Goal: Task Accomplishment & Management: Complete application form

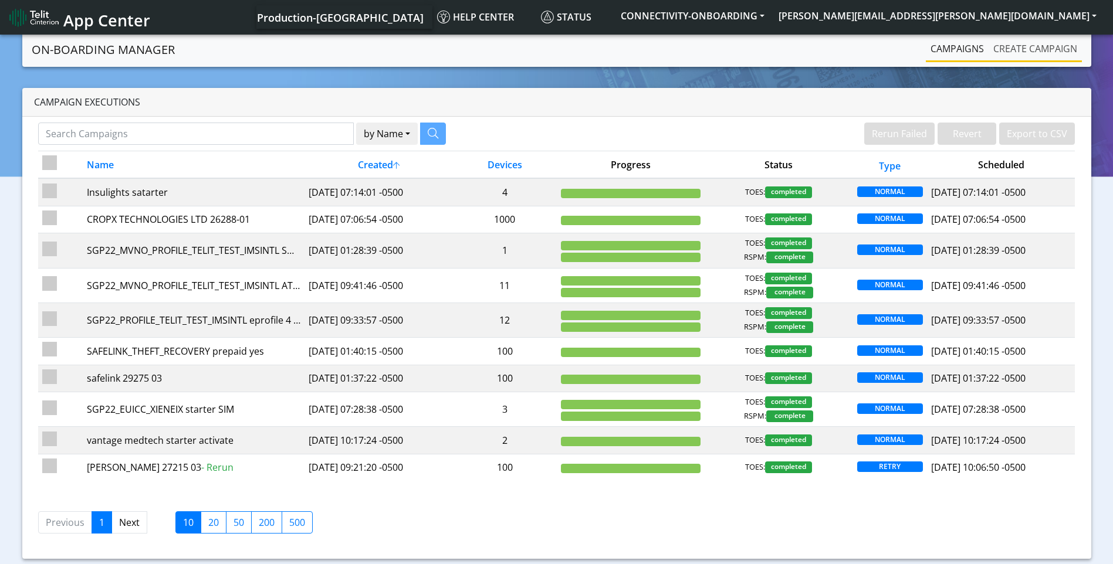
click at [1032, 50] on link "Create campaign" at bounding box center [1034, 48] width 93 height 23
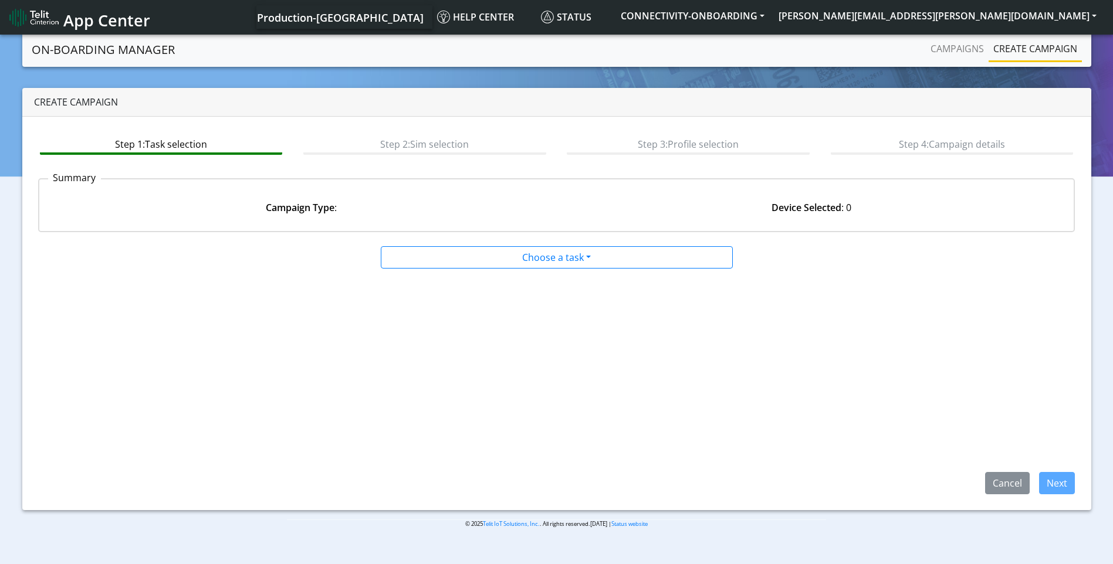
click at [510, 269] on app-paging-btns "Cancel Next" at bounding box center [556, 381] width 1037 height 225
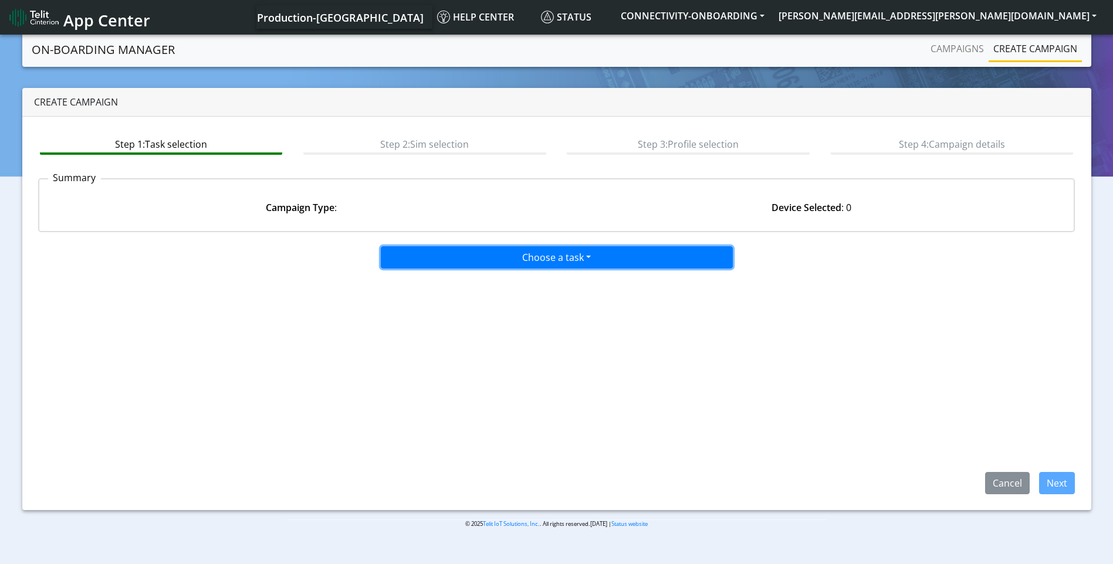
click at [507, 262] on button "Choose a task" at bounding box center [557, 257] width 352 height 22
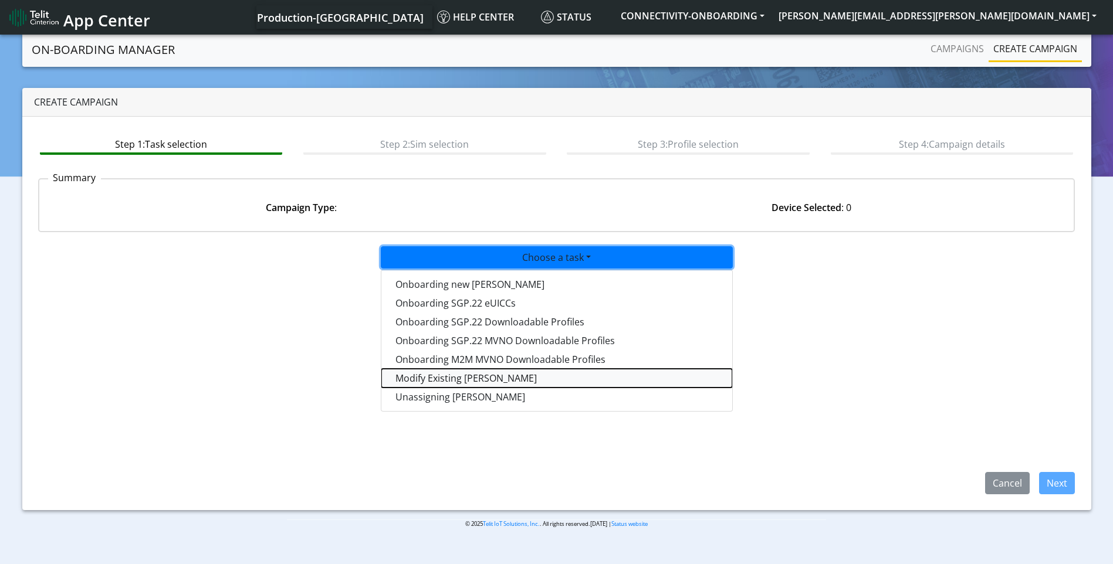
click at [466, 372] on taskiotp-dropdown "Modify Existing [PERSON_NAME]" at bounding box center [556, 378] width 351 height 19
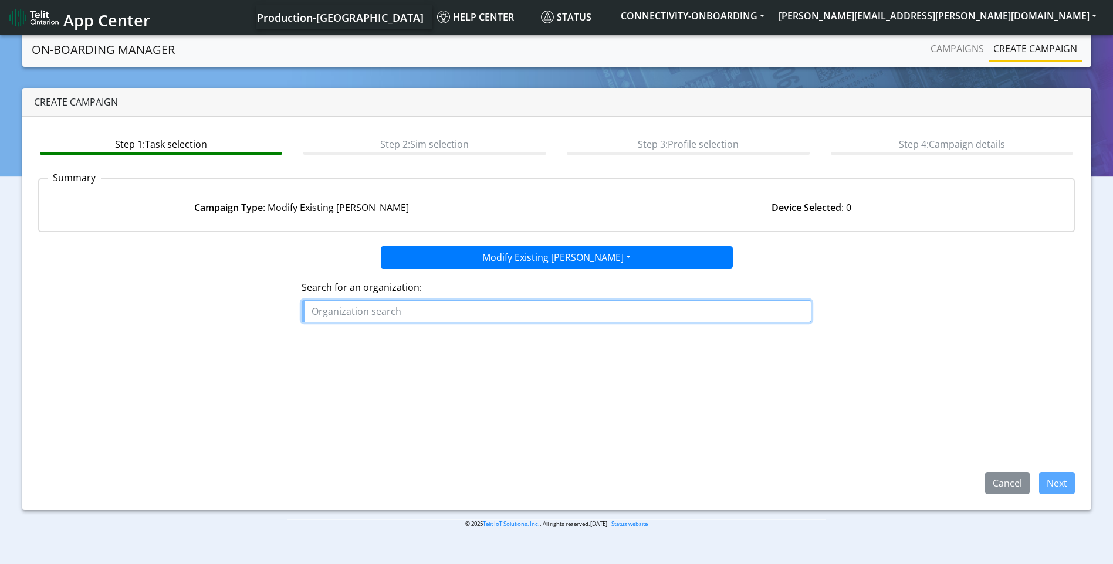
click at [415, 313] on input "text" at bounding box center [556, 311] width 510 height 22
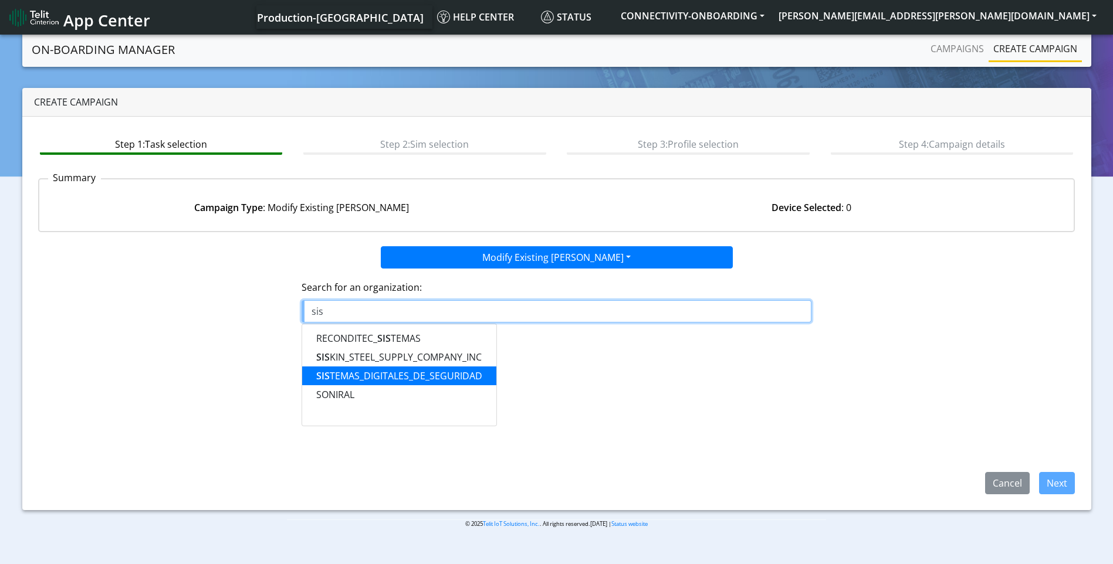
click at [396, 380] on ngb-highlight "SIS TEMAS_DIGITALES_DE_SEGURIDAD" at bounding box center [399, 375] width 166 height 13
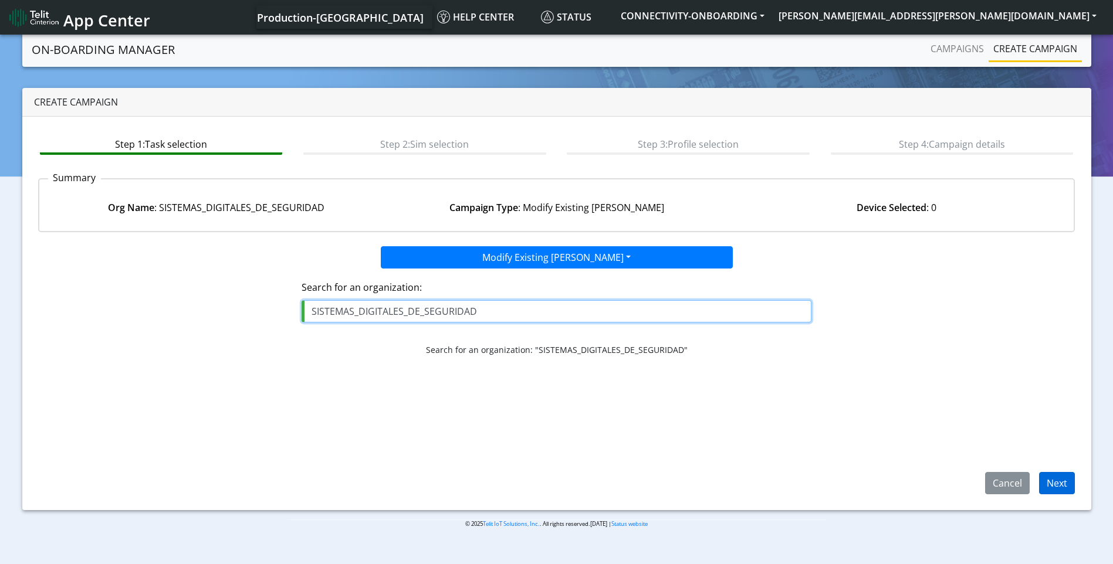
type input "SISTEMAS_DIGITALES_DE_SEGURIDAD"
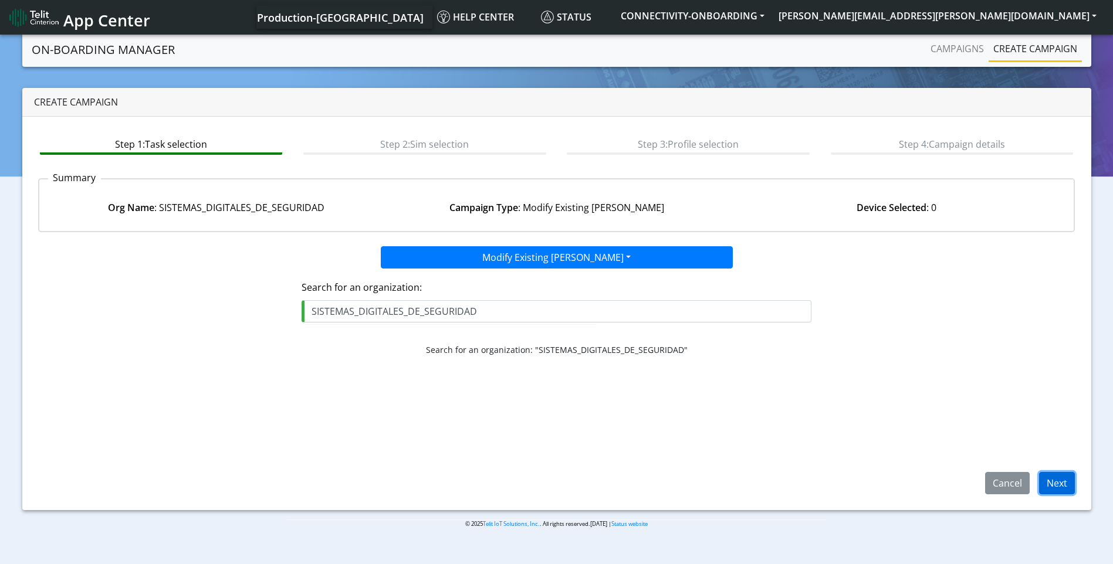
click at [1047, 488] on button "Next" at bounding box center [1057, 483] width 36 height 22
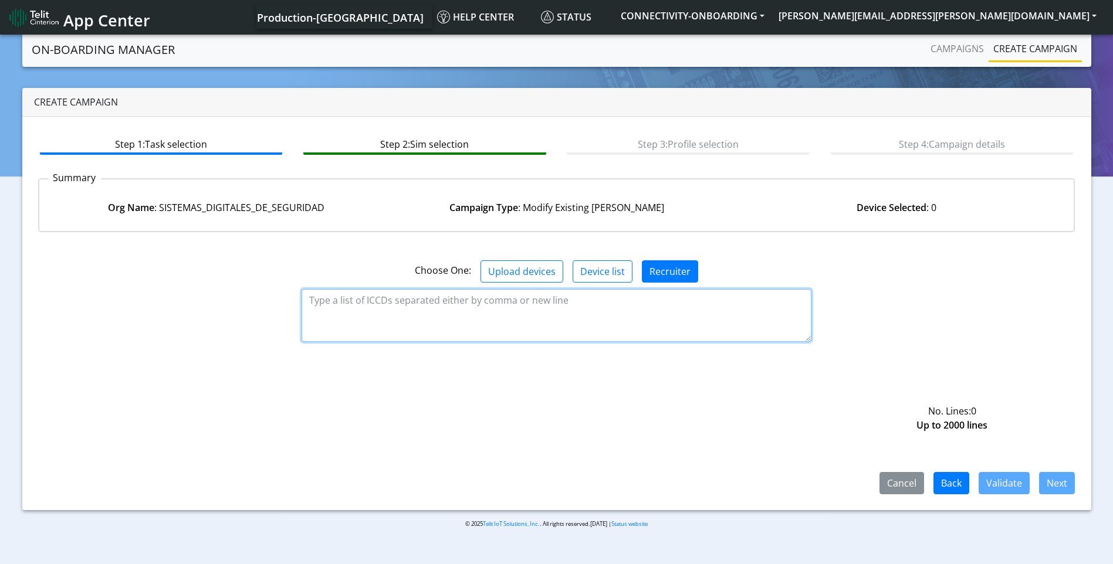
click at [413, 303] on textarea at bounding box center [556, 315] width 510 height 53
paste textarea "89358151000016775549"
click at [556, 326] on textarea "89358151000016775549" at bounding box center [556, 315] width 510 height 53
paste textarea "89358151000016775531"
type textarea "89358151000016775549 89358151000016775531"
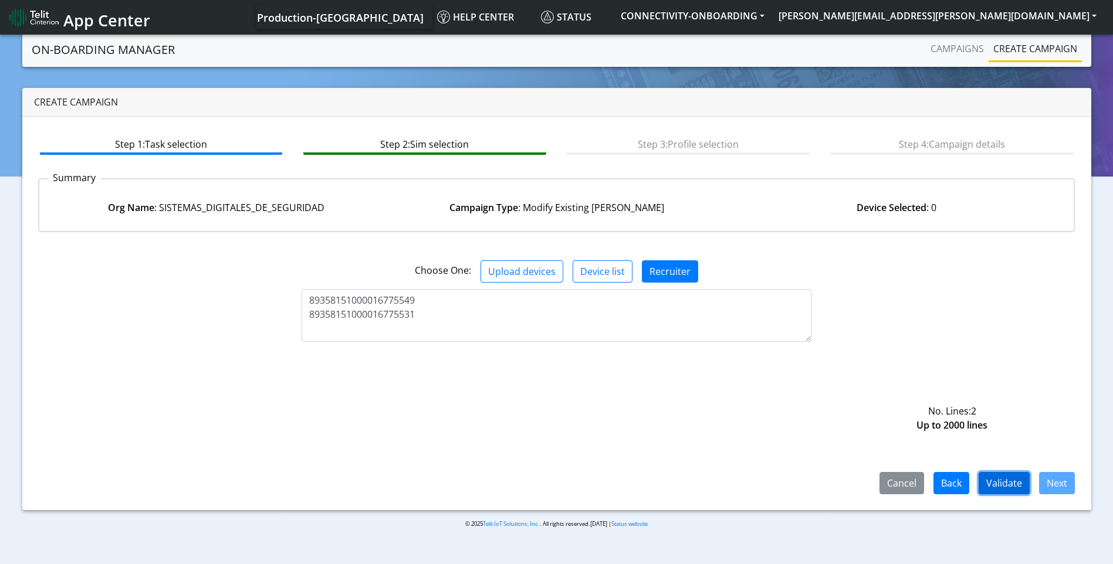
click at [1008, 484] on button "Validate" at bounding box center [1003, 483] width 51 height 22
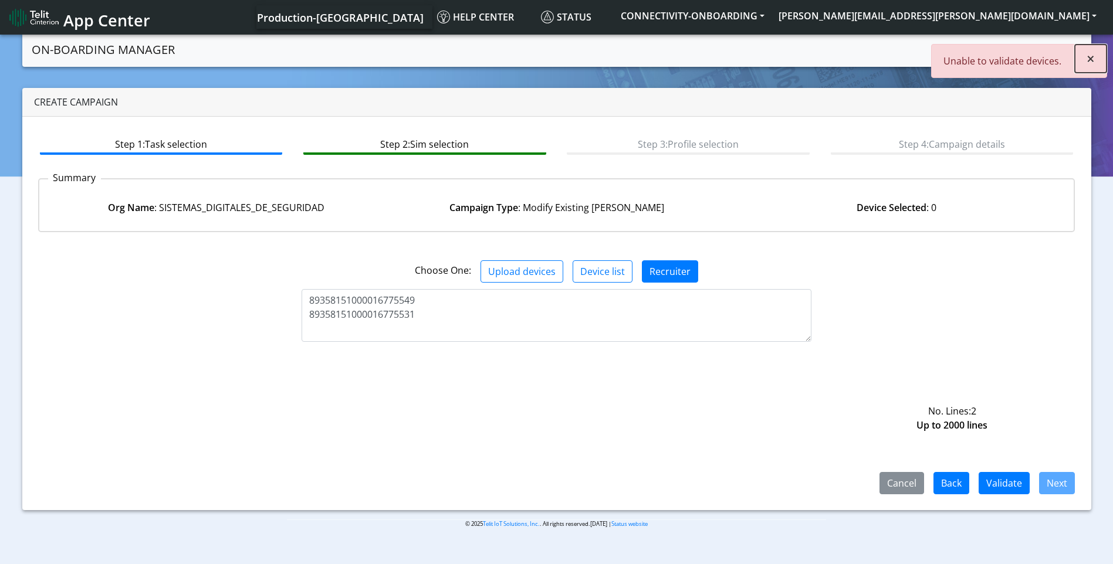
click at [1090, 63] on span "×" at bounding box center [1090, 58] width 8 height 19
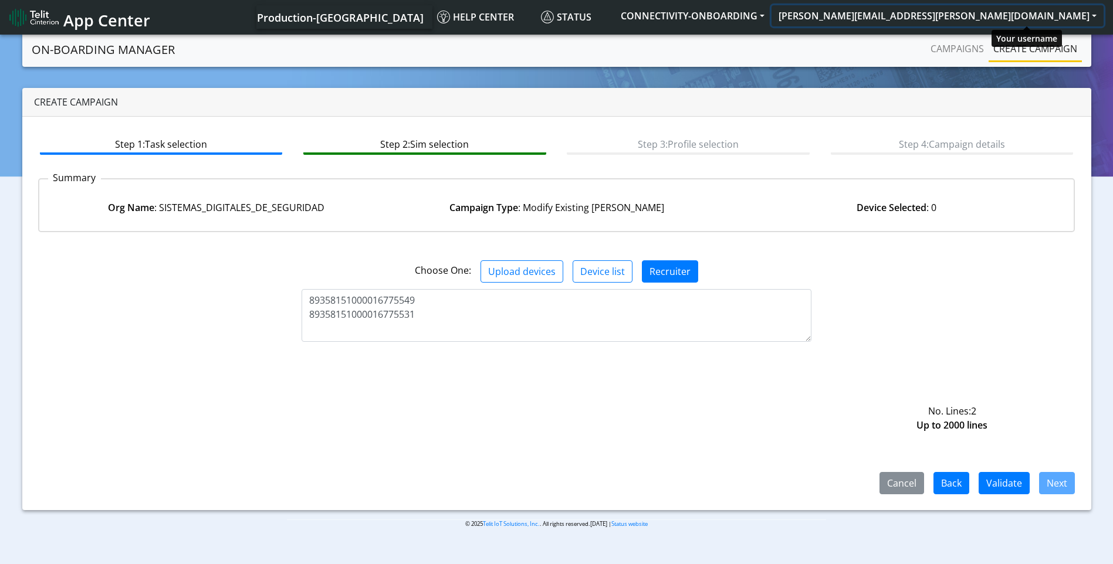
click at [1088, 15] on button "[PERSON_NAME][EMAIL_ADDRESS][PERSON_NAME][DOMAIN_NAME]" at bounding box center [937, 15] width 332 height 21
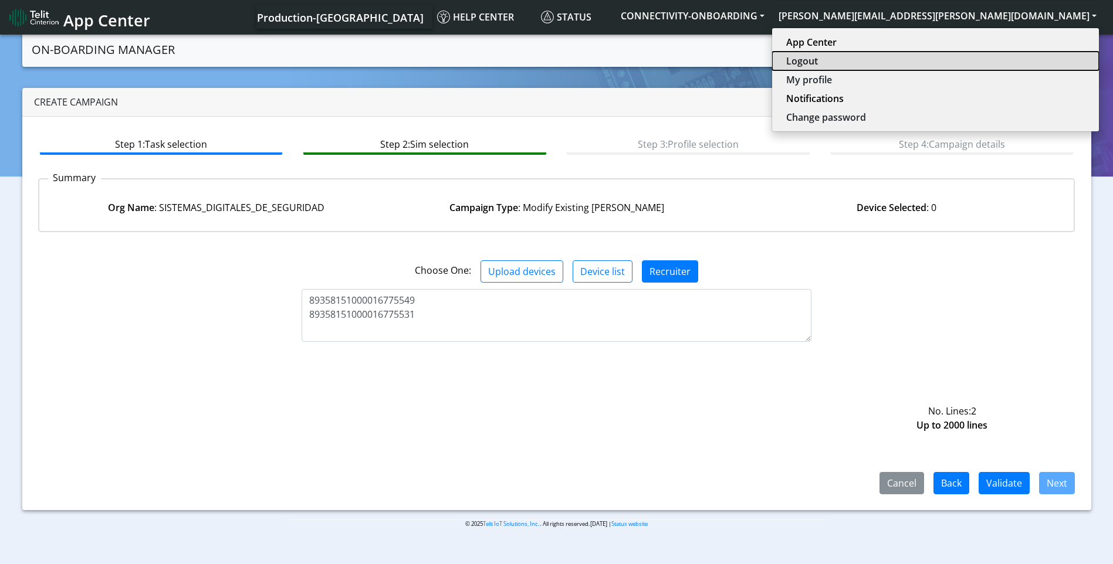
click at [999, 60] on button "Logout" at bounding box center [935, 61] width 327 height 19
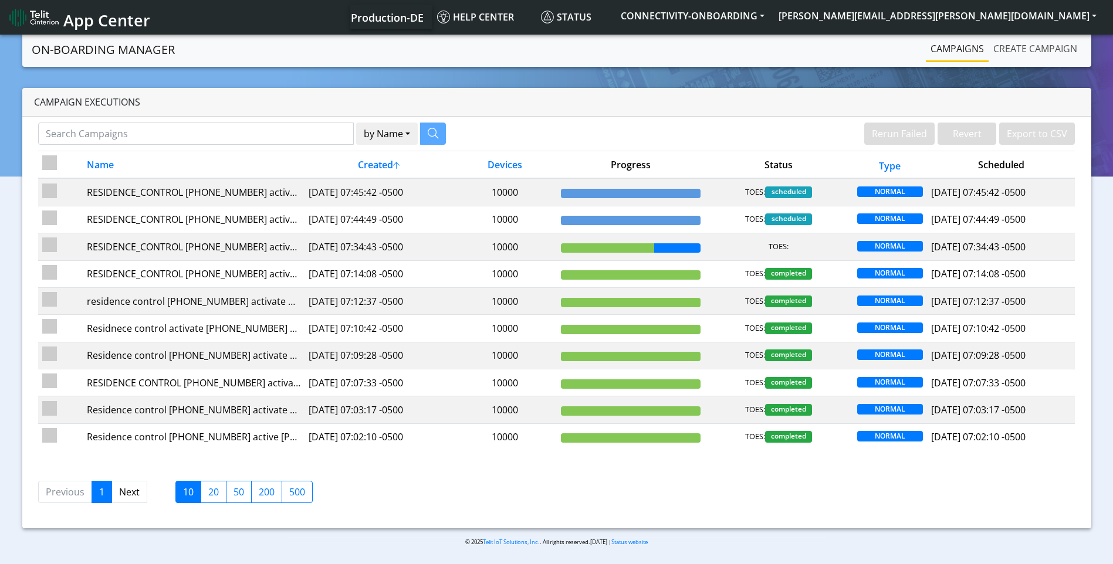
drag, startPoint x: 1007, startPoint y: 50, endPoint x: 918, endPoint y: 39, distance: 89.3
click at [1007, 50] on link "Create campaign" at bounding box center [1034, 48] width 93 height 23
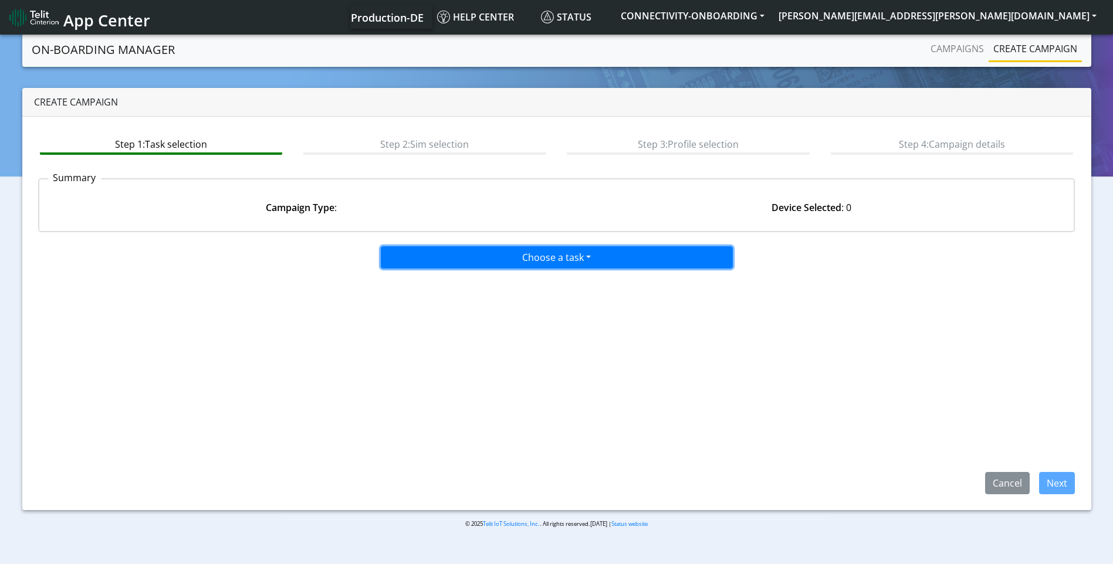
click at [567, 249] on button "Choose a task" at bounding box center [557, 257] width 352 height 22
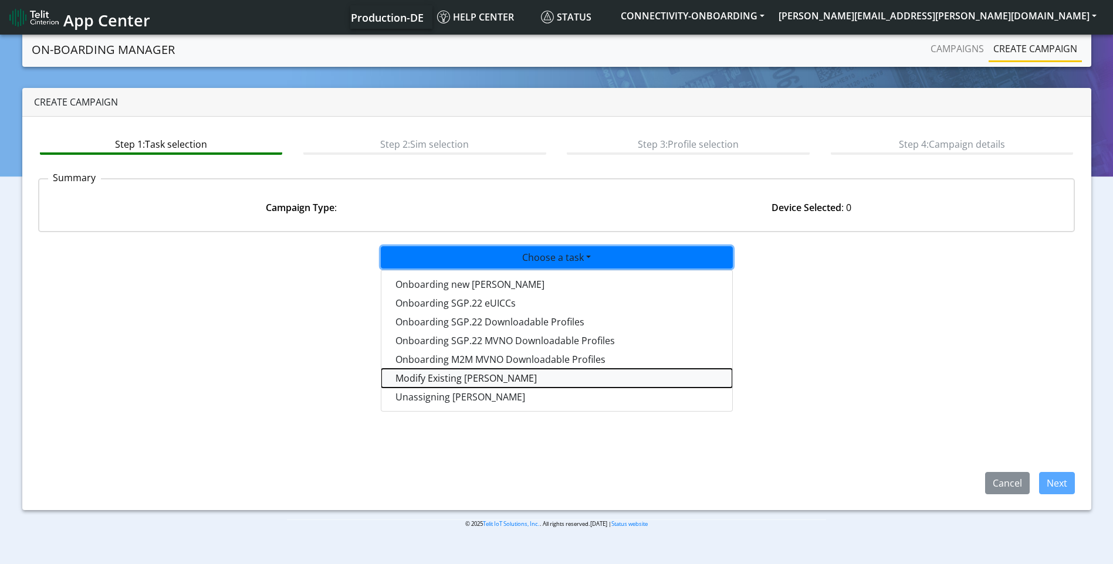
click at [463, 381] on taskiotp-dropdown "Modify Existing [PERSON_NAME]" at bounding box center [556, 378] width 351 height 19
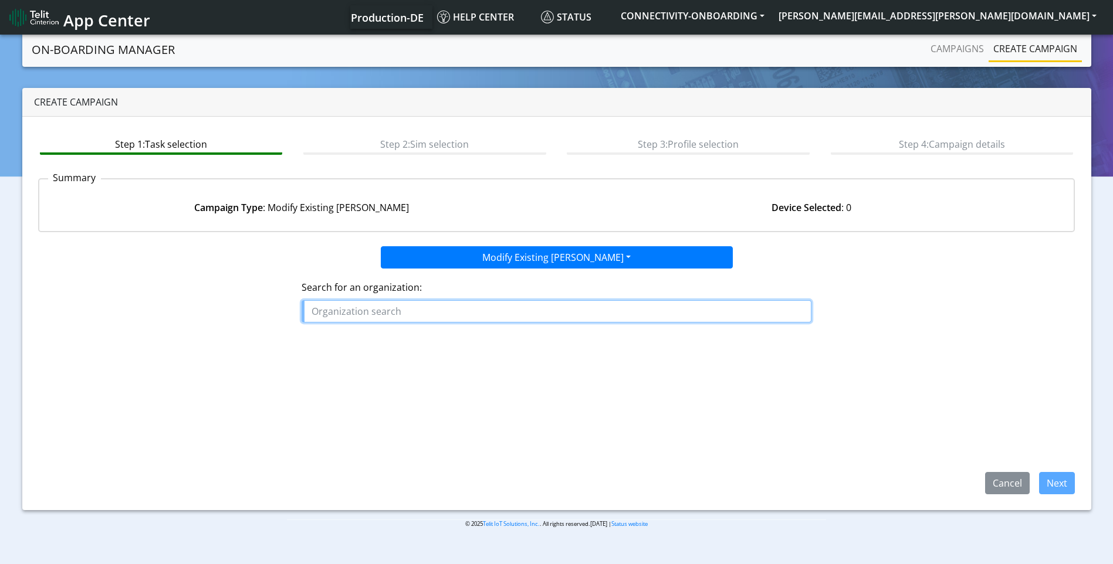
click at [438, 314] on input "text" at bounding box center [556, 311] width 510 height 22
click at [405, 354] on ngb-highlight "SIS TEMI_CONNESSI_SRL" at bounding box center [368, 357] width 104 height 13
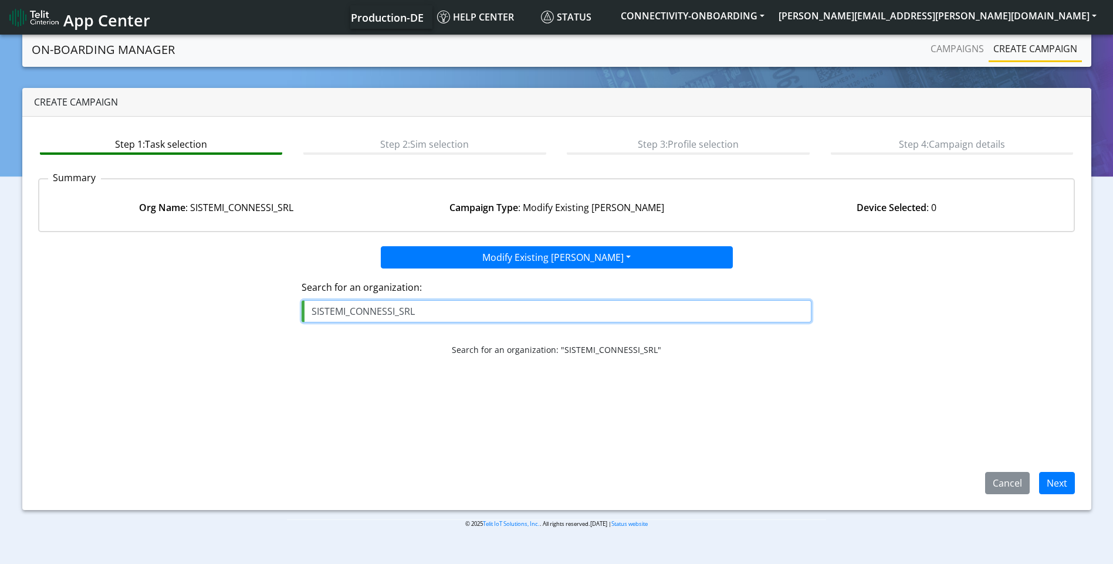
type input "SISTEMI_CONNESSI_SRL"
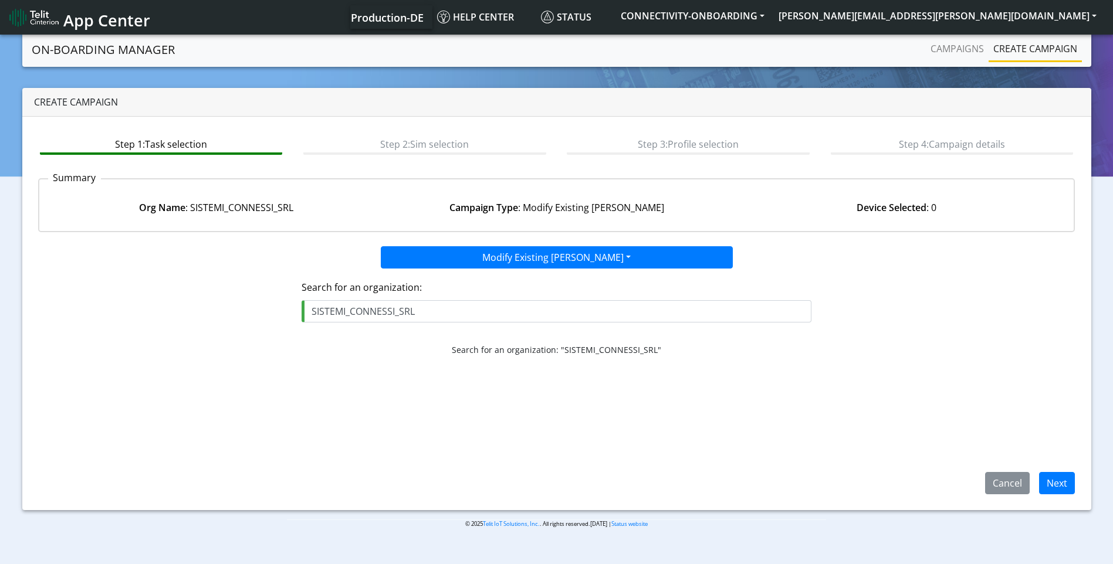
click at [1050, 467] on app-paging-btns "Cancel Next" at bounding box center [556, 429] width 1037 height 129
click at [1053, 479] on button "Next" at bounding box center [1057, 483] width 36 height 22
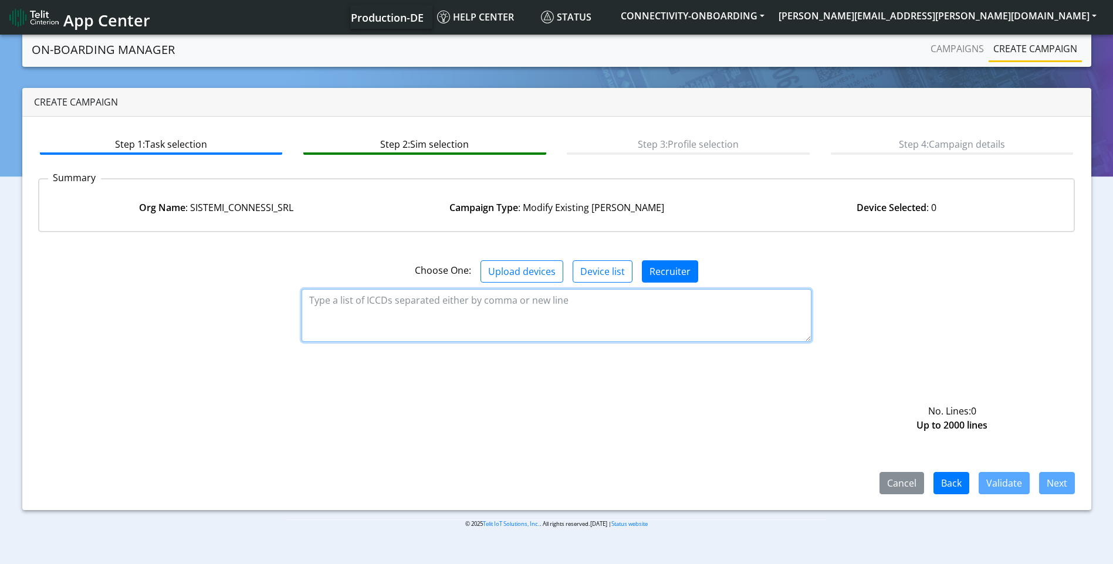
click at [343, 307] on textarea at bounding box center [556, 315] width 510 height 53
paste textarea "89358151000016775549 89358151000016775531"
click at [307, 328] on textarea "89358151000016775549 89358151000016775531" at bounding box center [556, 315] width 510 height 53
type textarea "89358151000016775549 89358151000016775531"
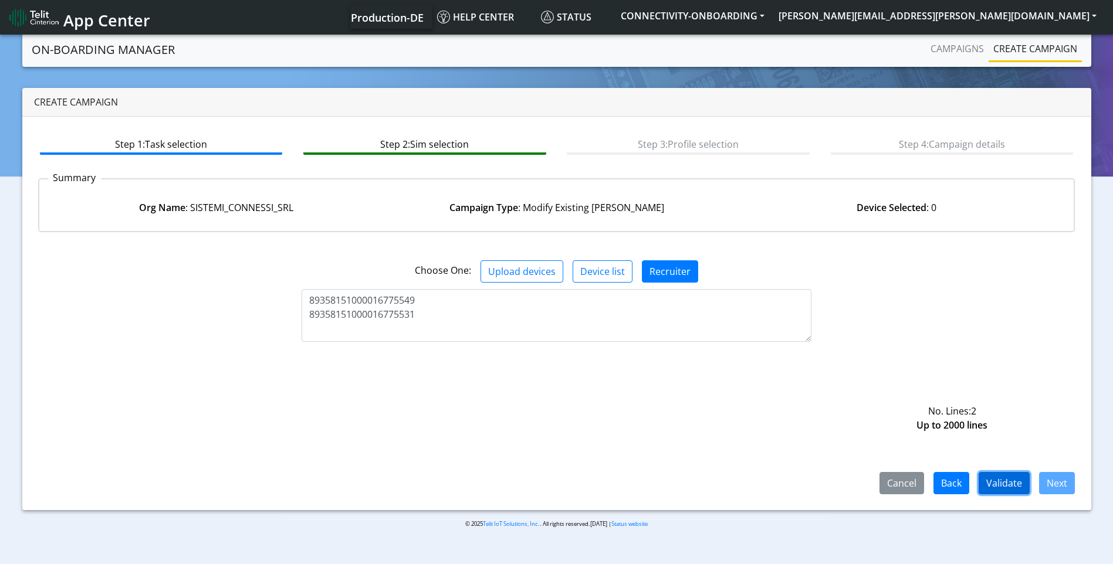
click at [998, 474] on button "Validate" at bounding box center [1003, 483] width 51 height 22
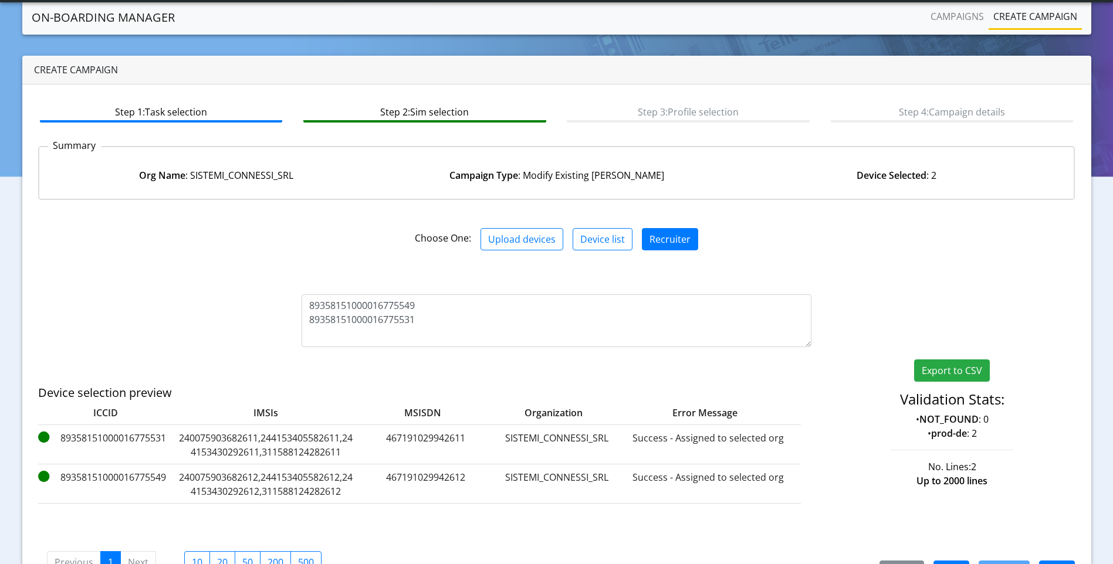
scroll to position [72, 0]
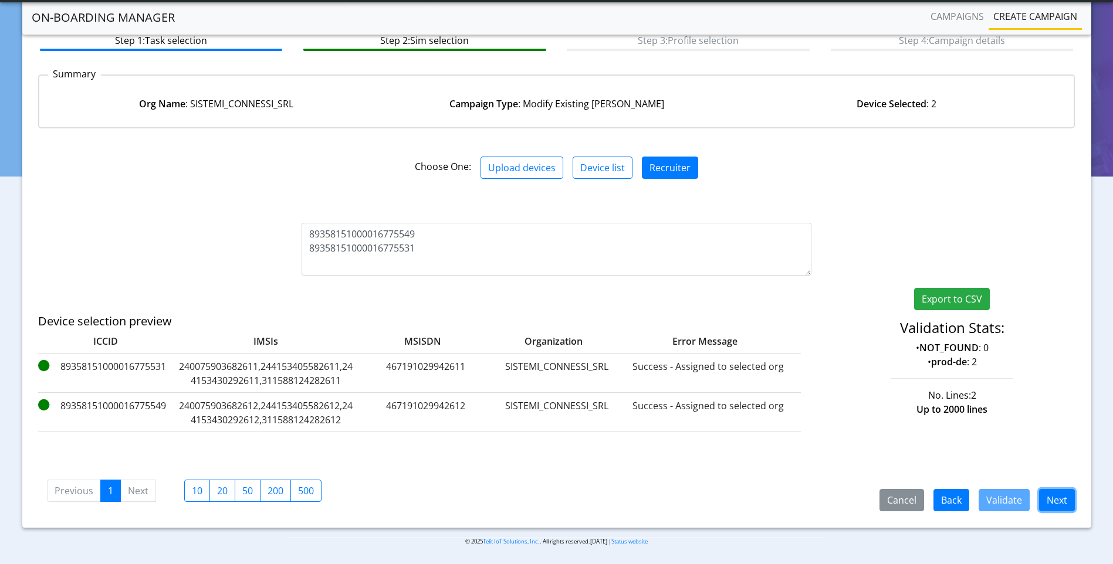
click at [1063, 506] on button "Next" at bounding box center [1057, 500] width 36 height 22
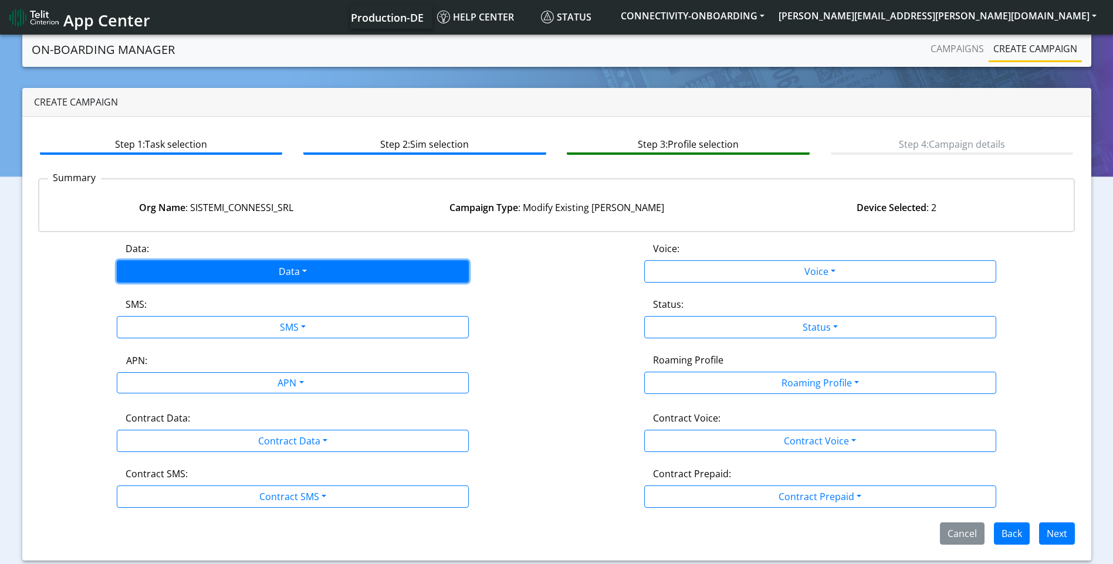
click at [250, 266] on button "Data" at bounding box center [293, 271] width 352 height 22
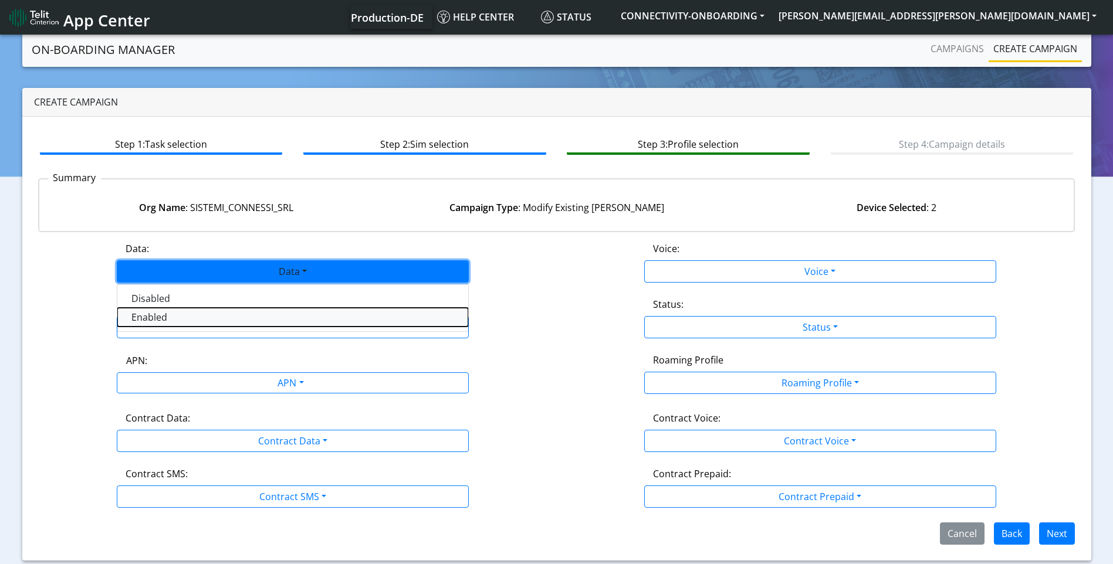
click at [179, 313] on button "Enabled" at bounding box center [292, 317] width 351 height 19
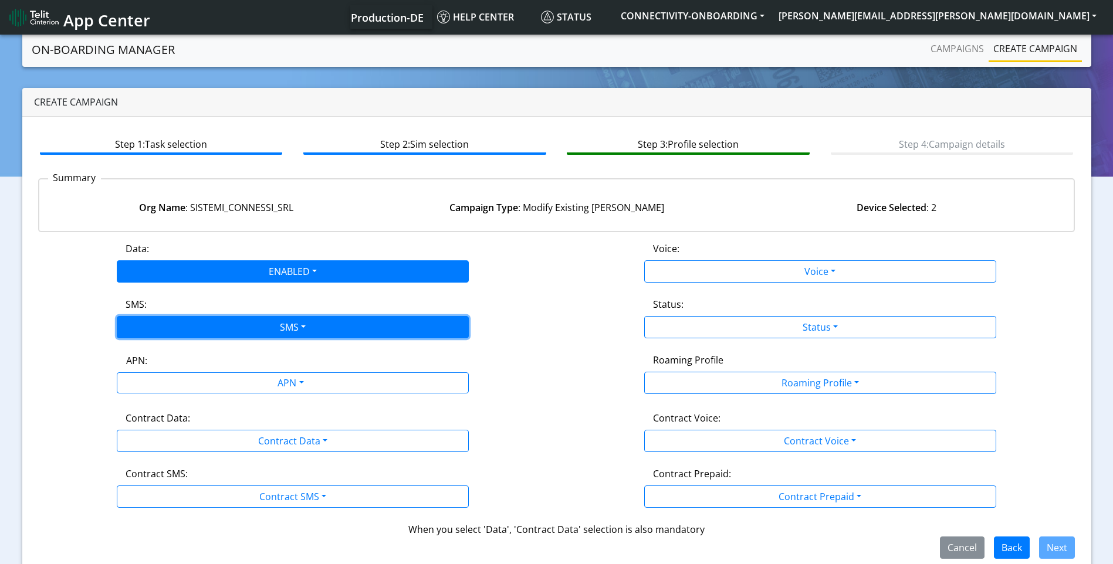
click at [204, 331] on button "SMS" at bounding box center [293, 327] width 352 height 22
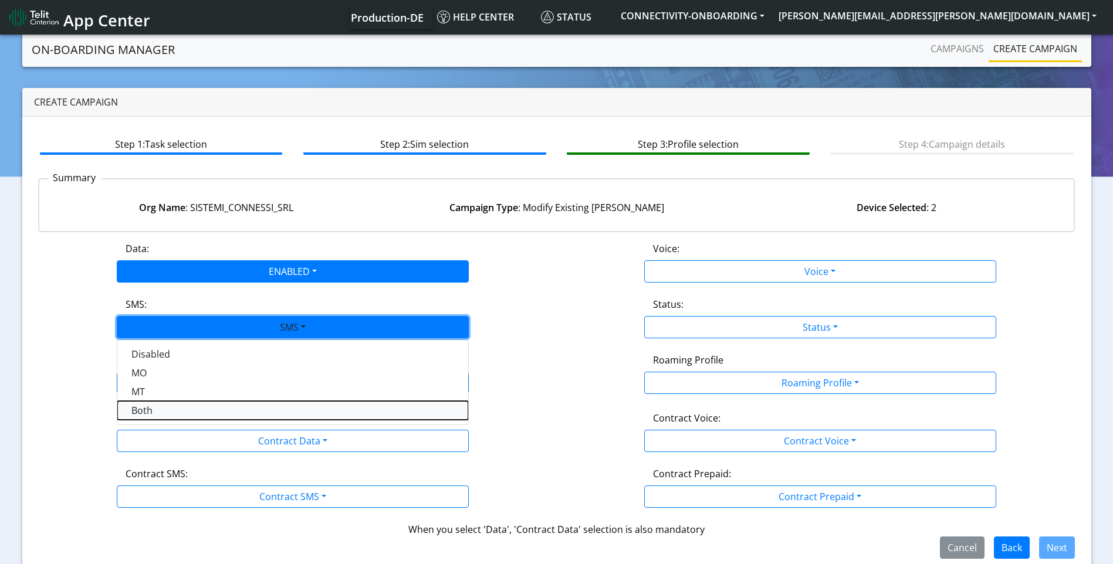
click at [176, 408] on button "Both" at bounding box center [292, 410] width 351 height 19
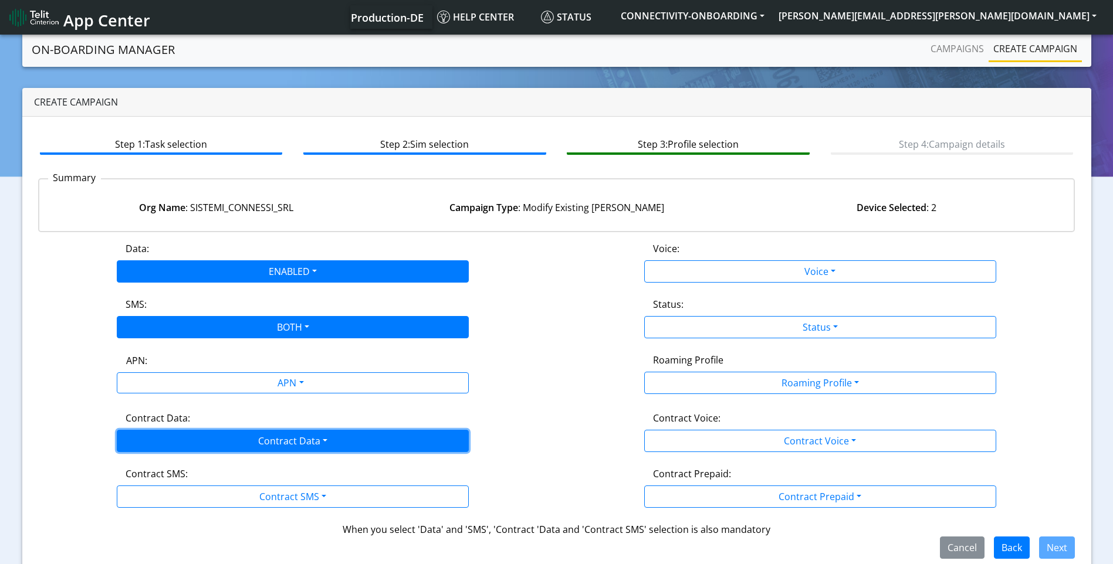
click at [289, 448] on button "Contract Data" at bounding box center [293, 441] width 352 height 22
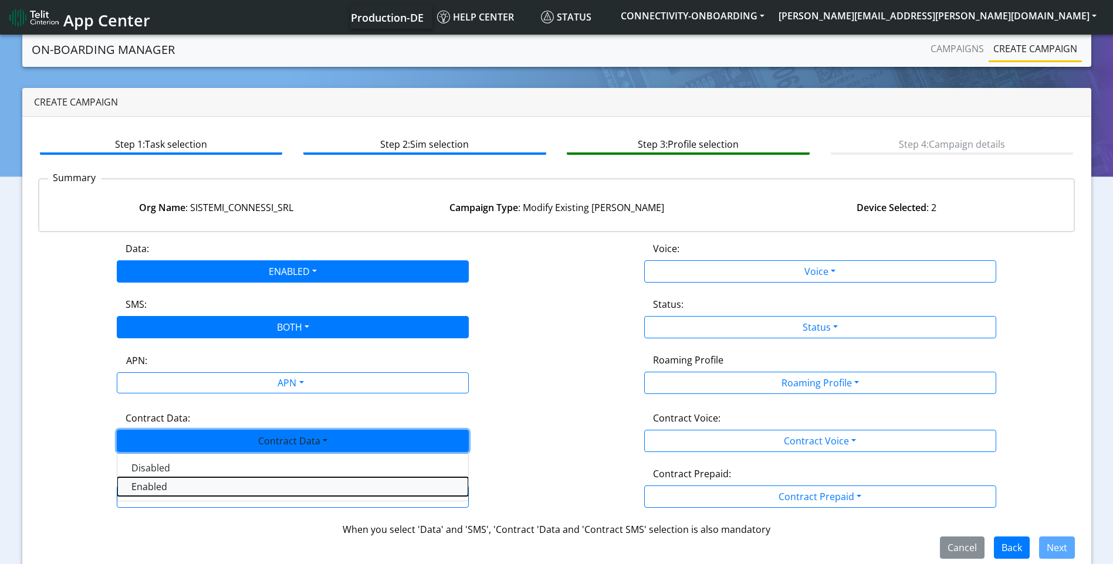
click at [157, 485] on Dataenabled-dropdown "Enabled" at bounding box center [292, 486] width 351 height 19
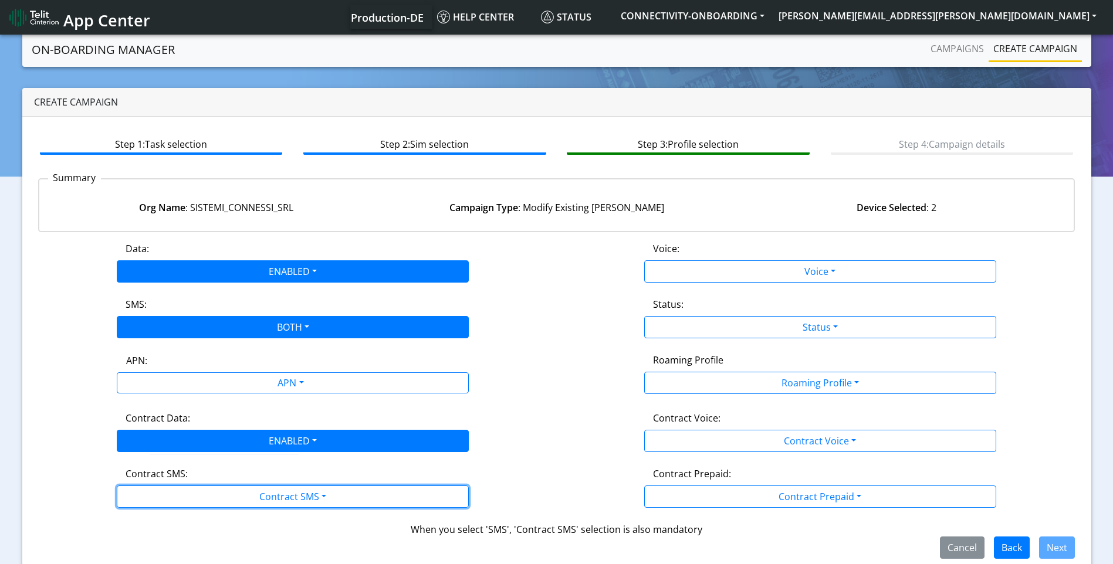
click at [185, 503] on button "Contract SMS" at bounding box center [293, 497] width 352 height 22
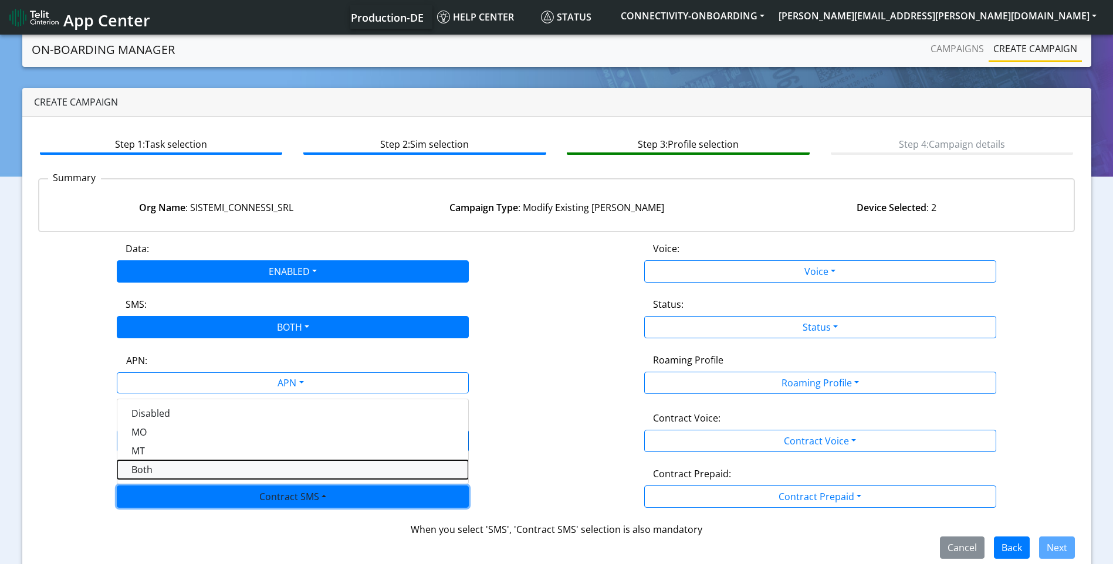
click at [186, 472] on SMSboth-dropdown "Both" at bounding box center [292, 469] width 351 height 19
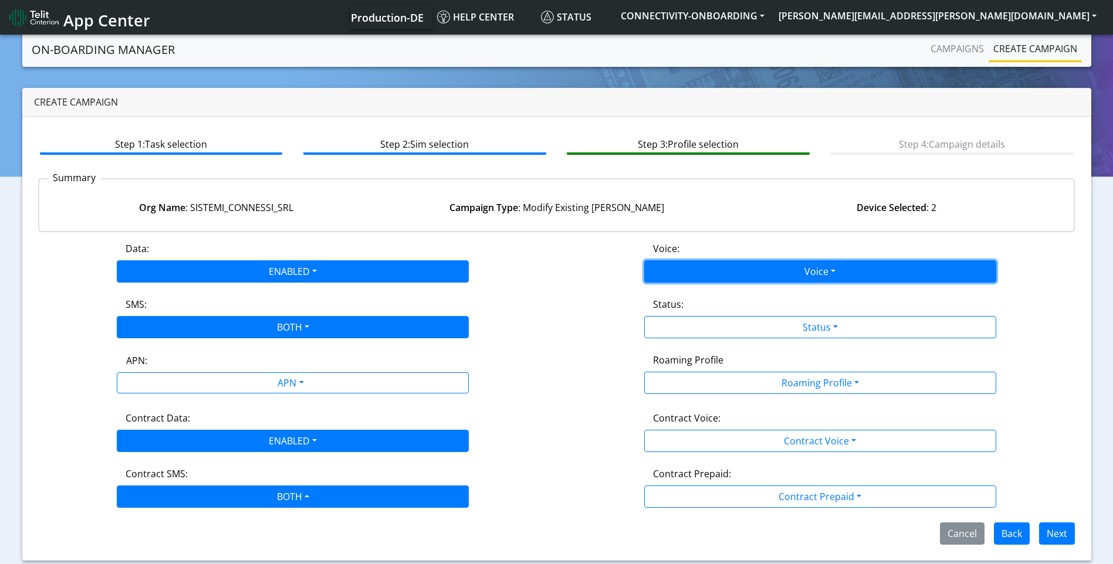
click at [859, 274] on button "Voice" at bounding box center [820, 271] width 352 height 22
click at [1045, 291] on div "Data: ENABLED Disabled Enabled Voice: Voice Disabled Enabled SMS: BOTH Disabled…" at bounding box center [556, 393] width 1037 height 303
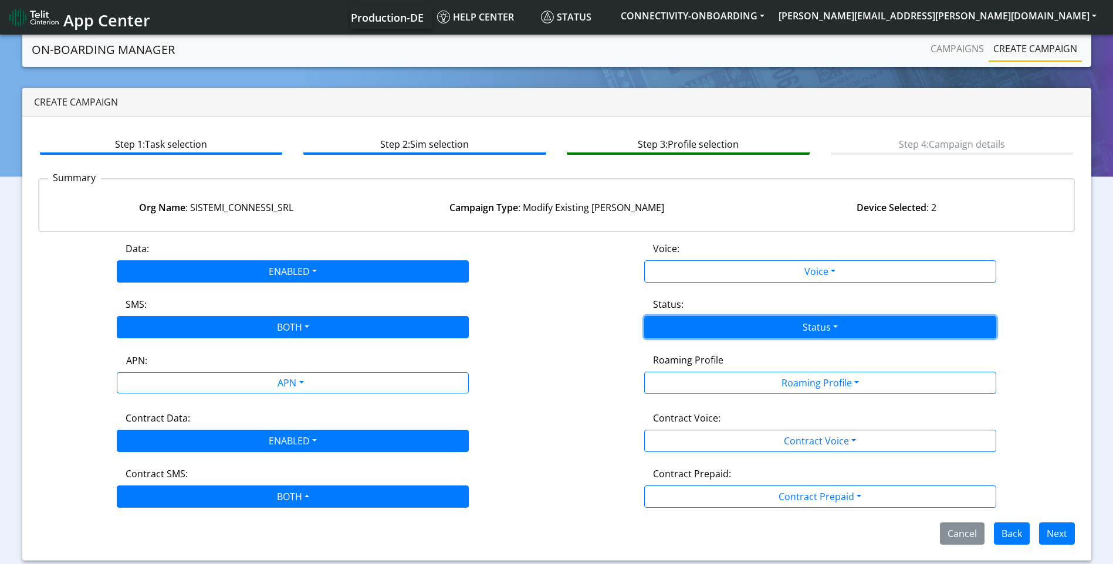
click at [880, 327] on button "Status" at bounding box center [820, 327] width 352 height 22
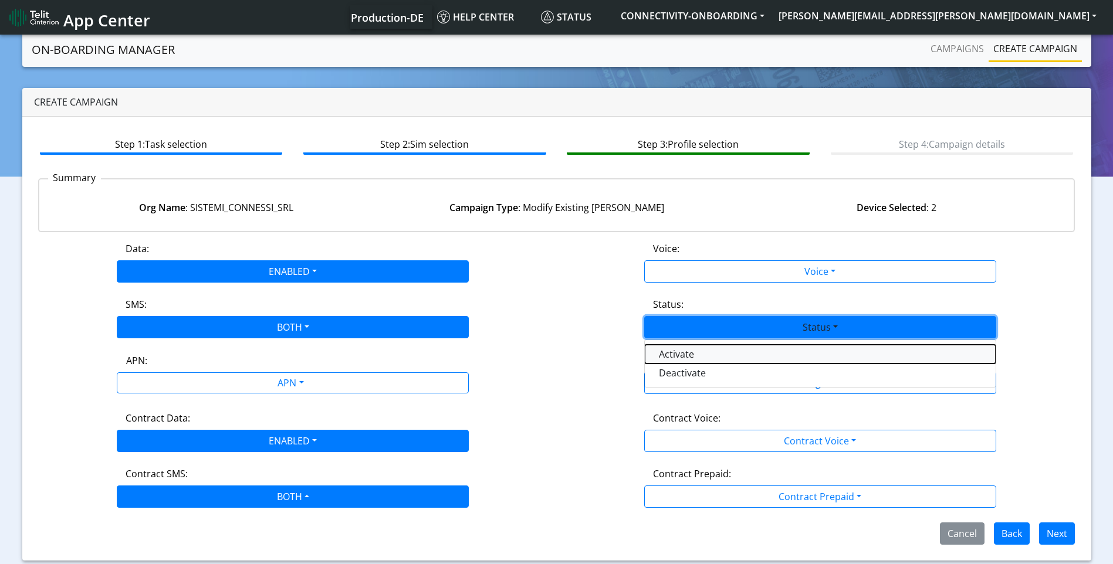
click at [721, 354] on button "Activate" at bounding box center [820, 354] width 351 height 19
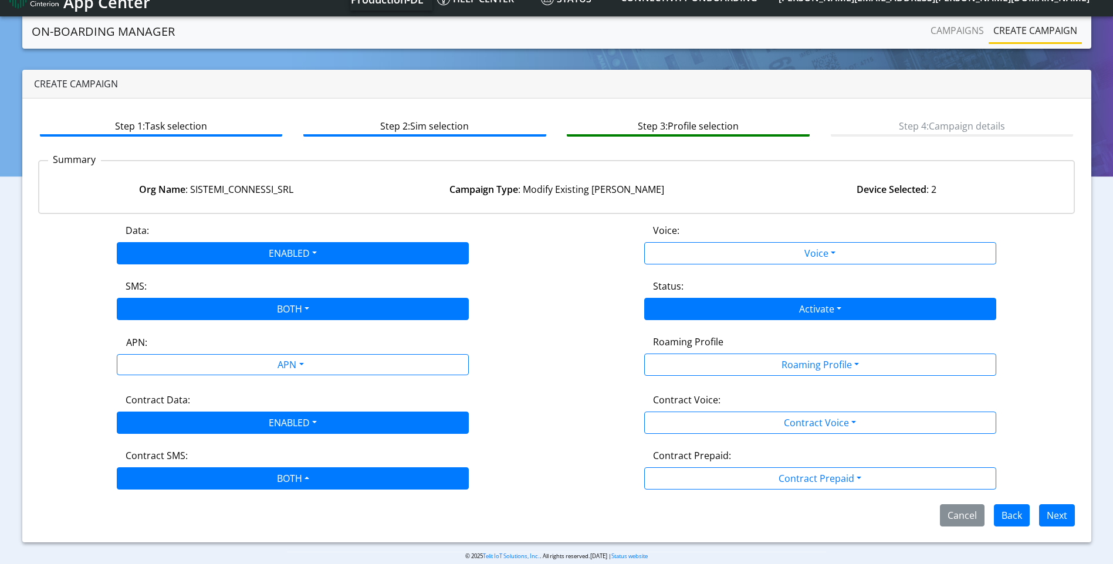
scroll to position [1, 0]
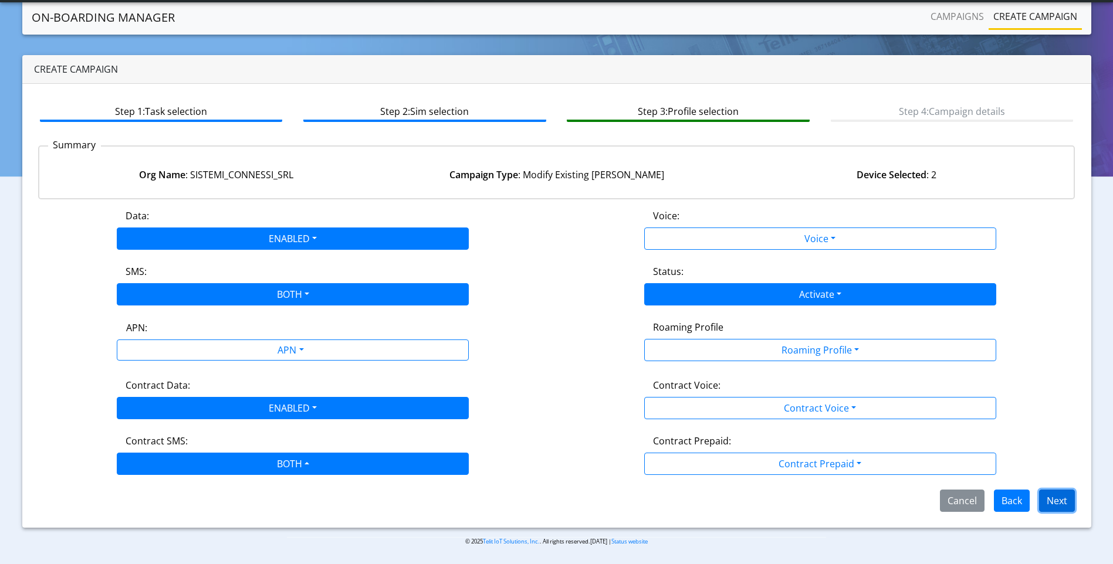
click at [1047, 498] on button "Next" at bounding box center [1057, 501] width 36 height 22
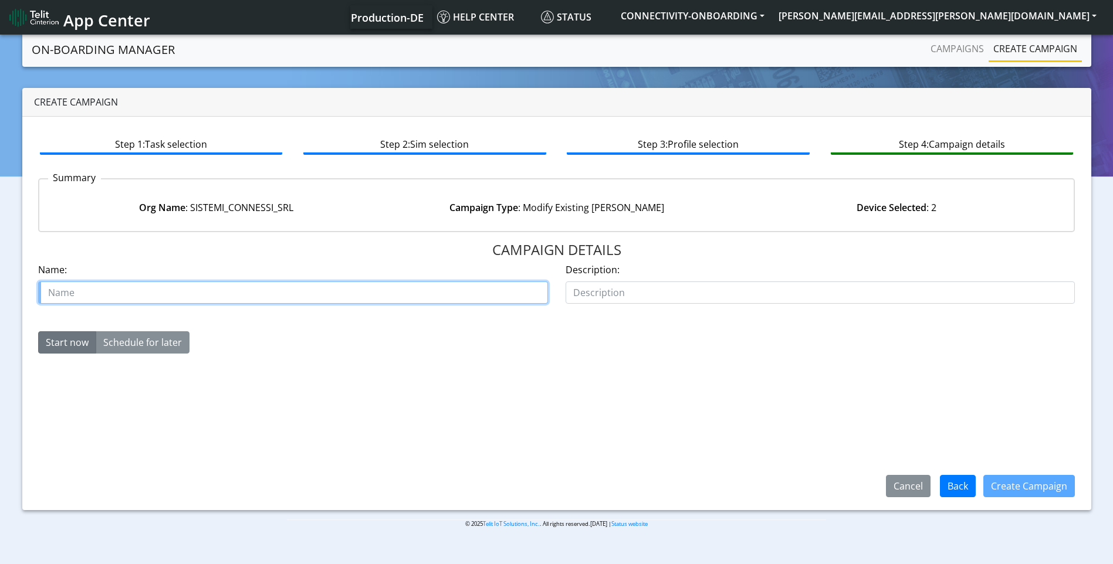
click at [201, 291] on input "text" at bounding box center [293, 293] width 510 height 22
paste input "00638375"
paste input "Sistemi_Connessi_SRL"
drag, startPoint x: 226, startPoint y: 288, endPoint x: 172, endPoint y: 290, distance: 54.6
click at [150, 297] on input "case 00638375 Sistemi_Connessi_SRL" at bounding box center [293, 293] width 510 height 22
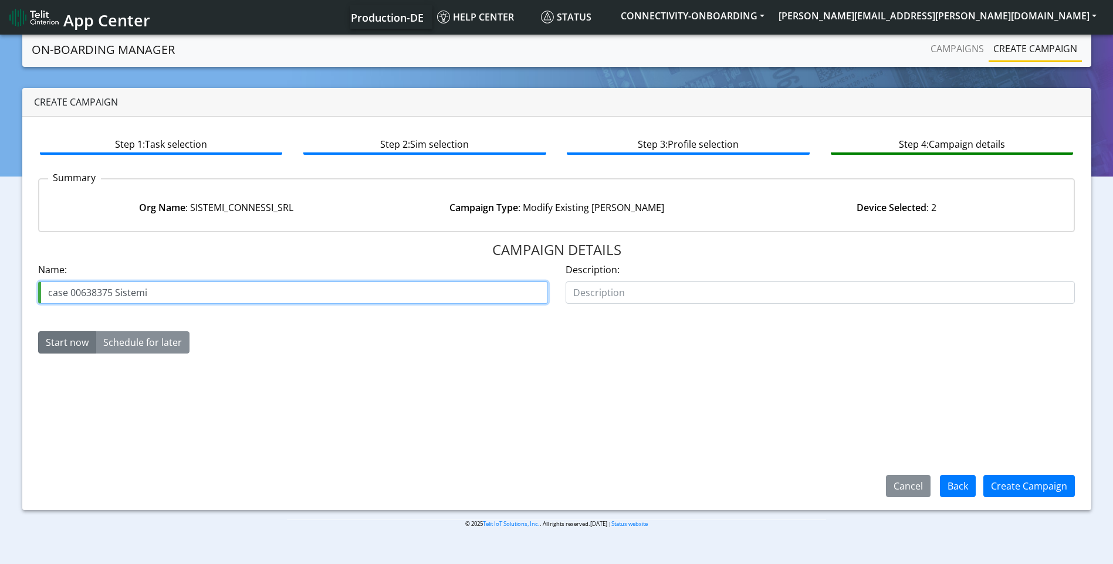
type input "case 00638375 Sistemi"
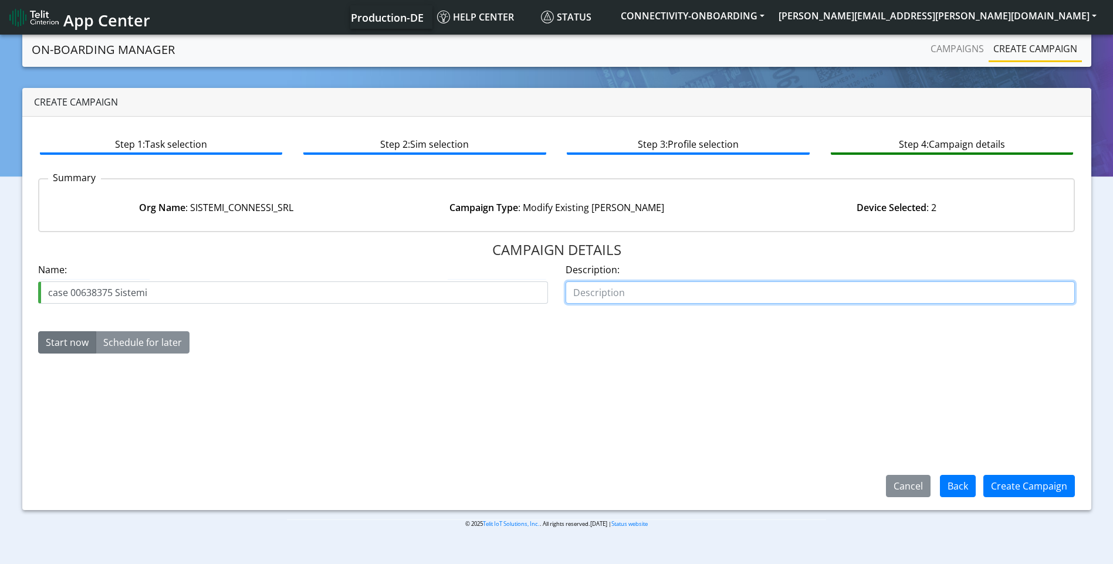
click at [664, 298] on input "text" at bounding box center [820, 293] width 510 height 22
type input "starter kits"
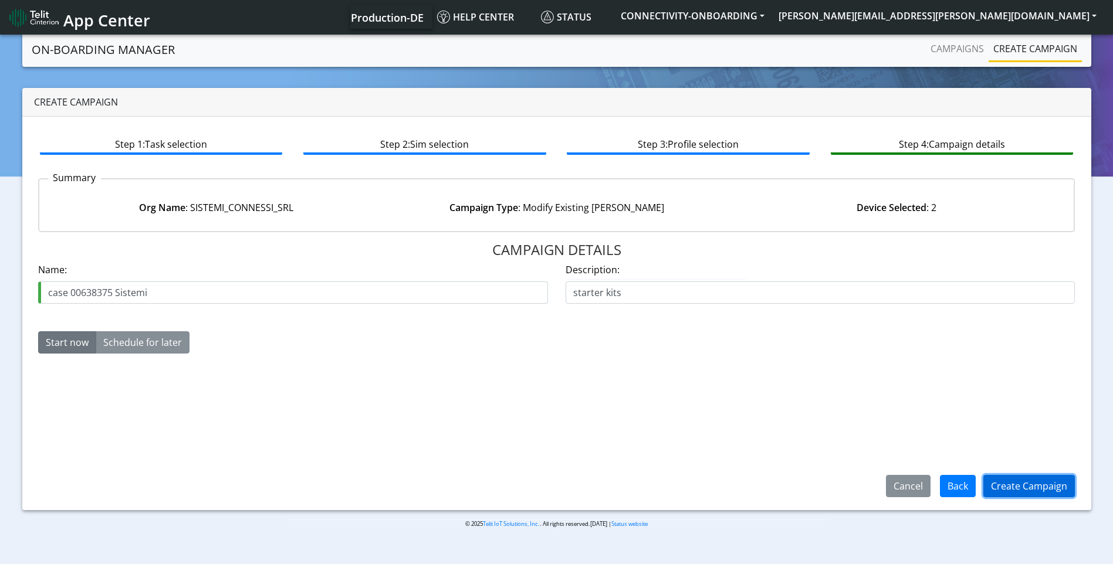
click at [1041, 489] on button "Create Campaign" at bounding box center [1028, 486] width 91 height 22
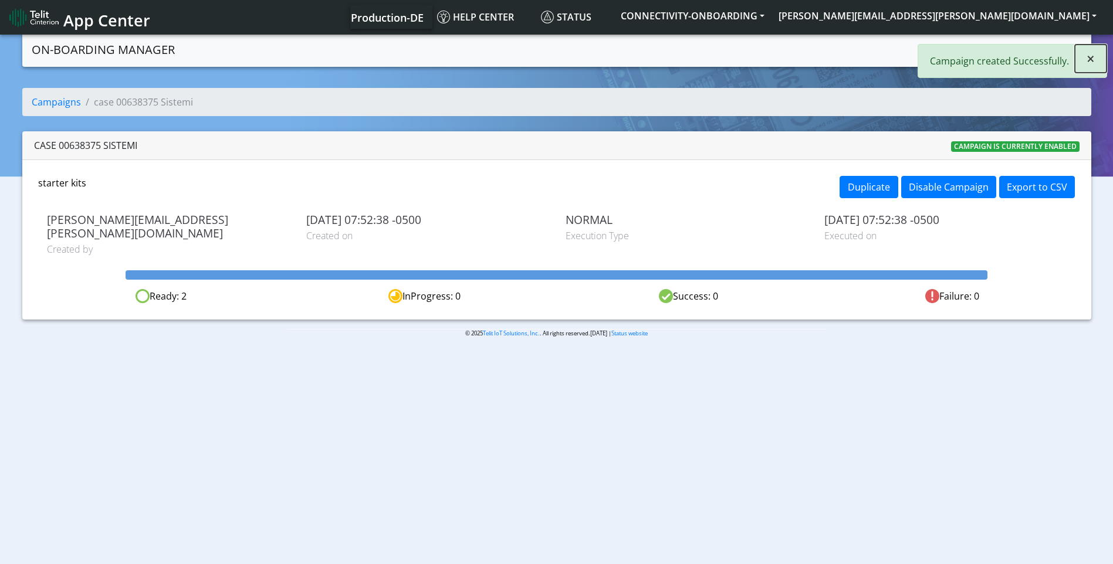
click at [1097, 50] on button "×" at bounding box center [1090, 59] width 32 height 28
click at [963, 48] on link "Campaigns" at bounding box center [956, 48] width 63 height 23
